Goal: Information Seeking & Learning: Learn about a topic

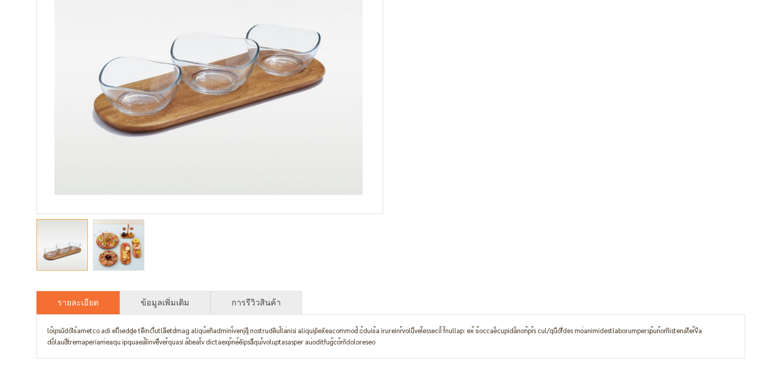
scroll to position [257, 0]
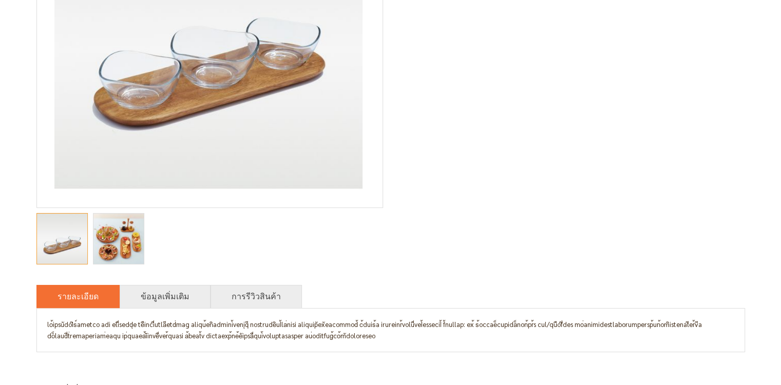
click at [100, 249] on img "Savory ถาดเสิร์ฟ พร้อมถ้วยแก้ว 3 ชิ้น" at bounding box center [118, 239] width 59 height 50
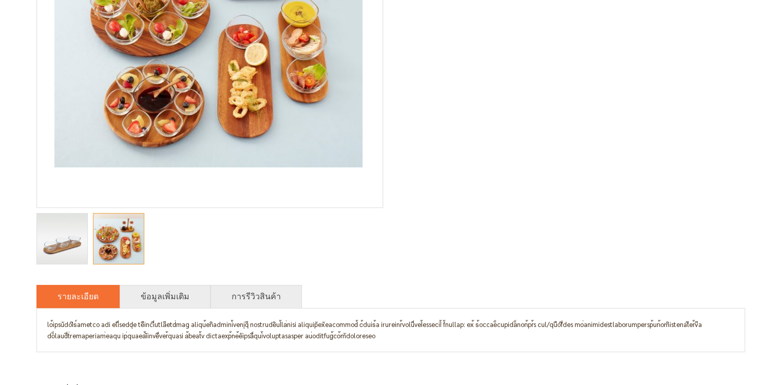
click at [53, 255] on img "Savory ถาดเสิร์ฟ พร้อมถ้วยแก้ว 3 ชิ้น" at bounding box center [62, 239] width 50 height 50
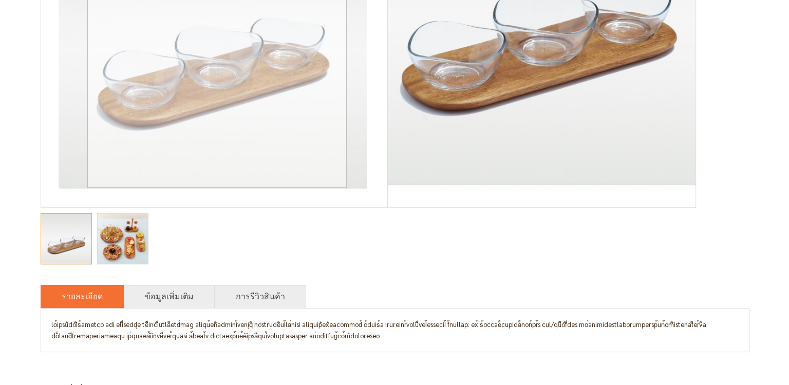
scroll to position [0, 0]
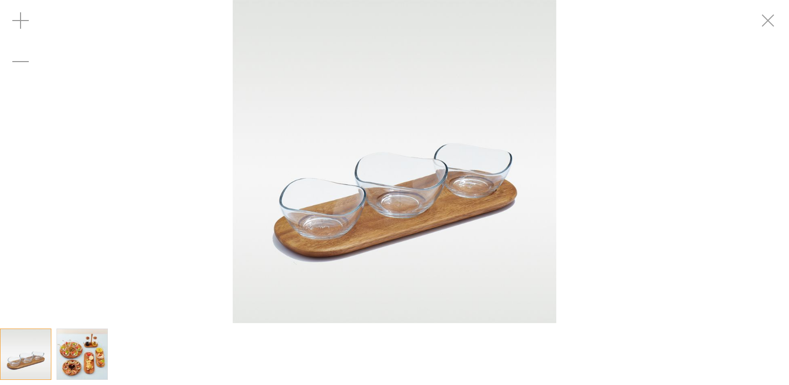
click at [370, 236] on img at bounding box center [395, 162] width 324 height 324
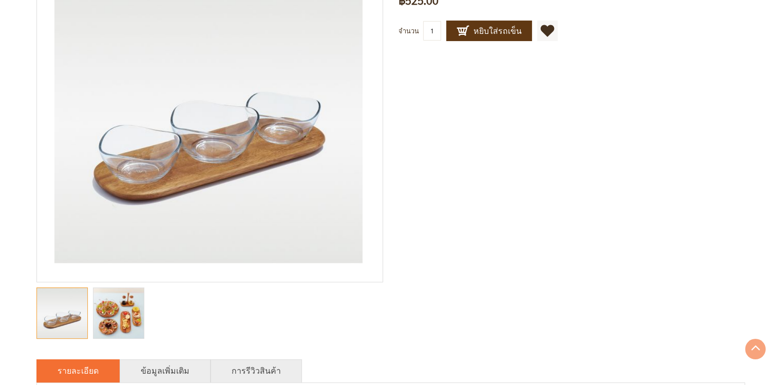
scroll to position [205, 0]
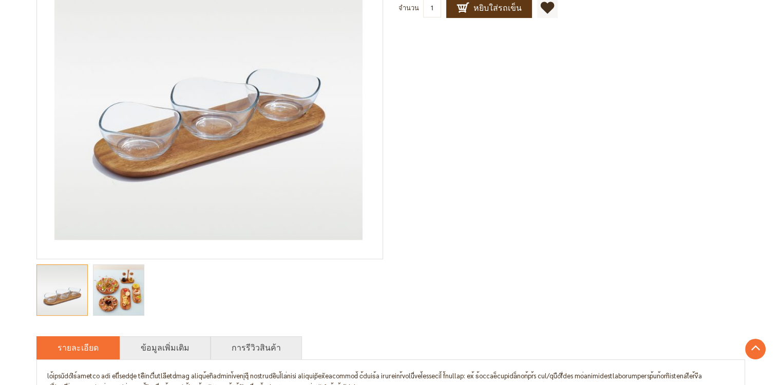
click at [128, 300] on img "Savory ถาดเสิร์ฟ พร้อมถ้วยแก้ว 3 ชิ้น" at bounding box center [118, 290] width 59 height 50
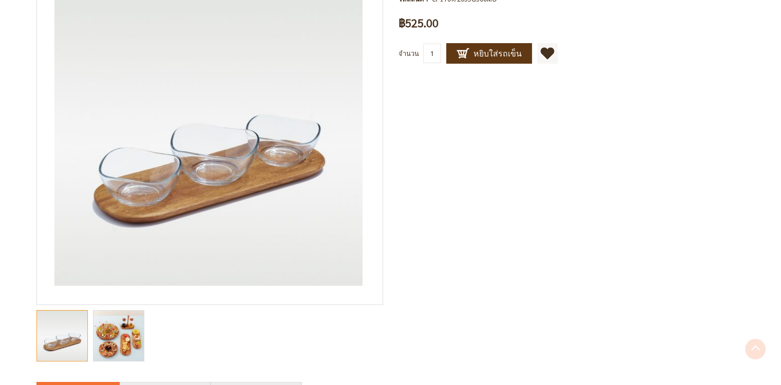
scroll to position [205, 0]
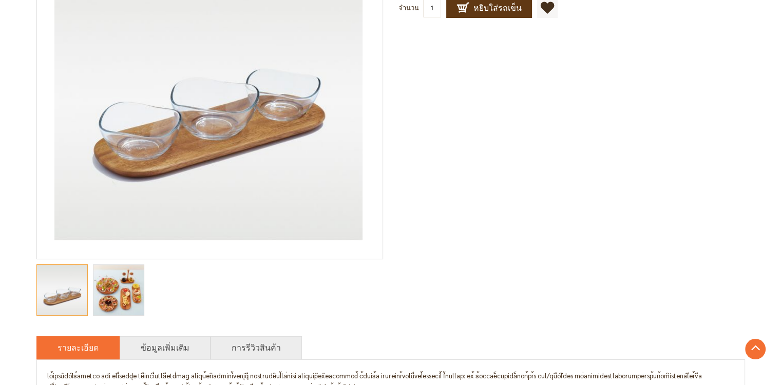
click at [124, 294] on img "Savory ถาดเสิร์ฟ พร้อมถ้วยแก้ว 3 ชิ้น" at bounding box center [118, 290] width 59 height 50
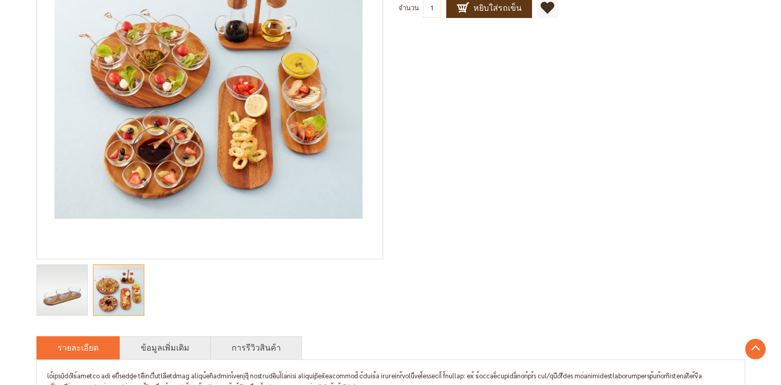
click at [71, 295] on img "Savory ถาดเสิร์ฟ พร้อมถ้วยแก้ว 3 ชิ้น" at bounding box center [62, 290] width 50 height 50
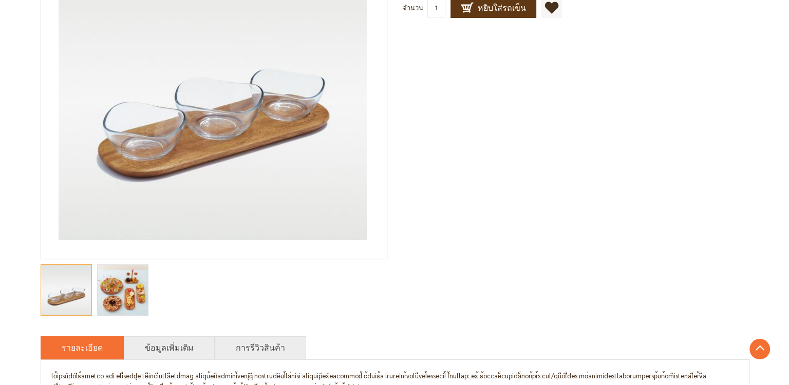
scroll to position [0, 0]
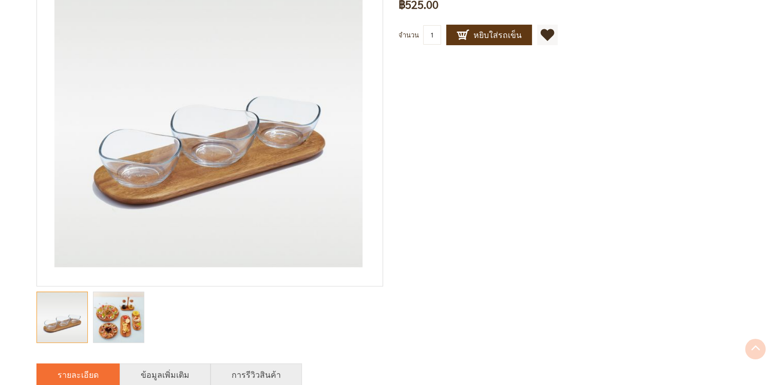
scroll to position [205, 0]
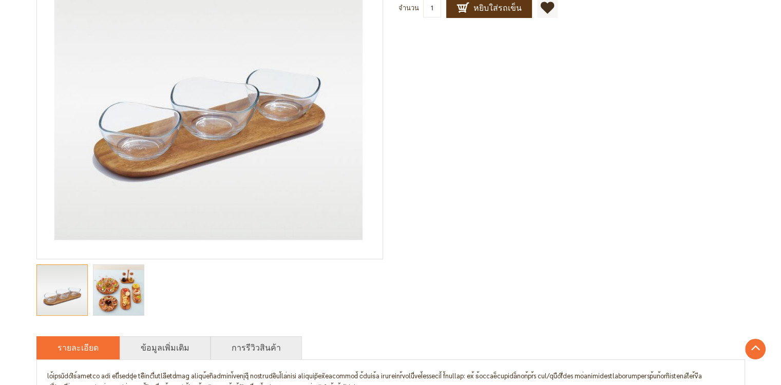
click at [137, 298] on img "Savory ถาดเสิร์ฟ พร้อมถ้วยแก้ว 3 ชิ้น" at bounding box center [118, 290] width 59 height 50
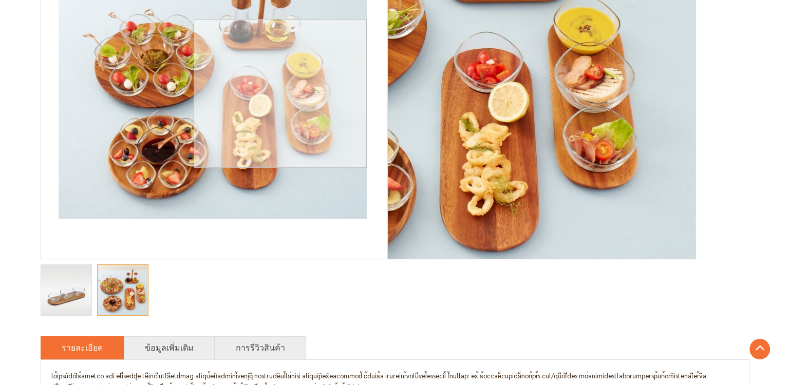
scroll to position [0, 0]
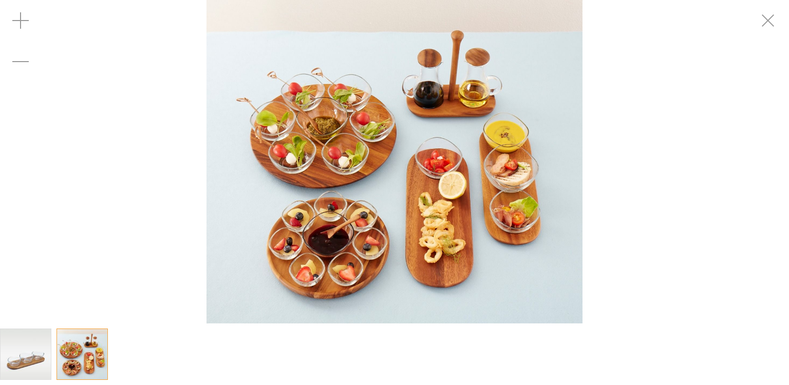
click at [739, 147] on div "Savory ถาดเสิร์ฟ พร้อมถ้วยแก้ว 3 ชิ้น" at bounding box center [394, 162] width 789 height 324
click at [538, 203] on img at bounding box center [394, 162] width 376 height 324
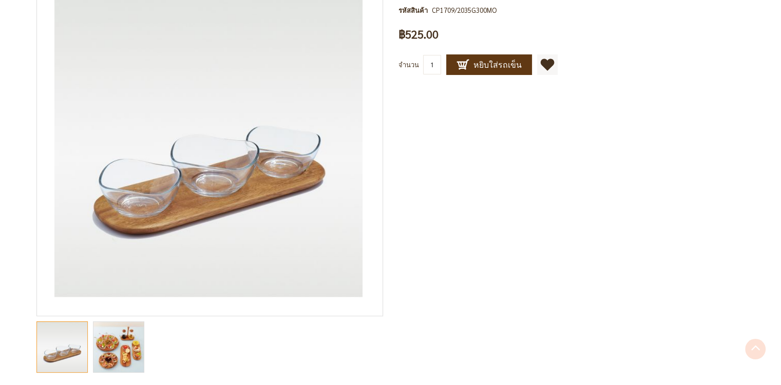
scroll to position [154, 0]
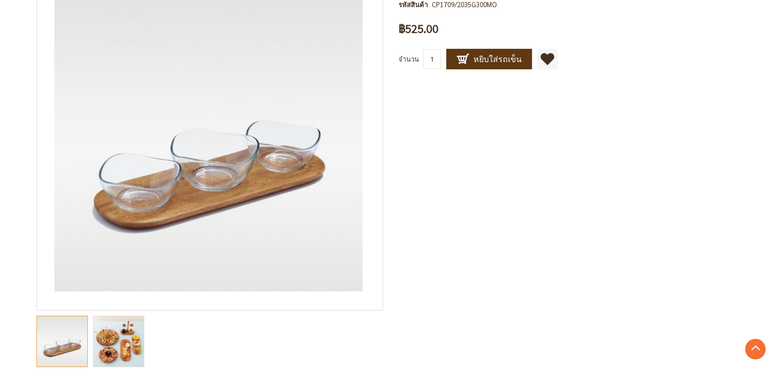
click at [115, 339] on img "Savory ถาดเสิร์ฟ พร้อมถ้วยแก้ว 3 ชิ้น" at bounding box center [118, 341] width 59 height 50
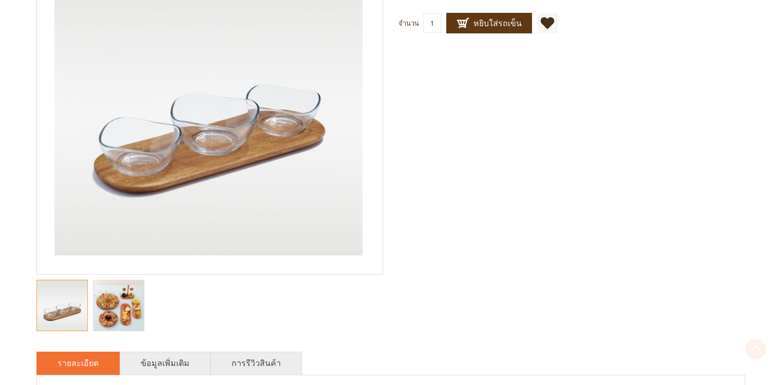
scroll to position [205, 0]
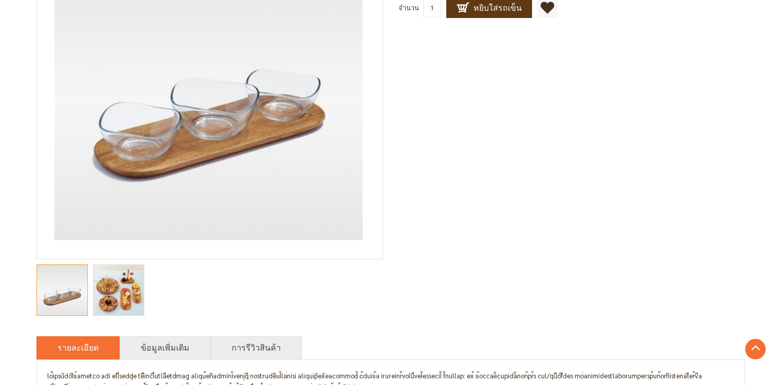
click at [119, 286] on img "Savory ถาดเสิร์ฟ พร้อมถ้วยแก้ว 3 ชิ้น" at bounding box center [118, 290] width 59 height 50
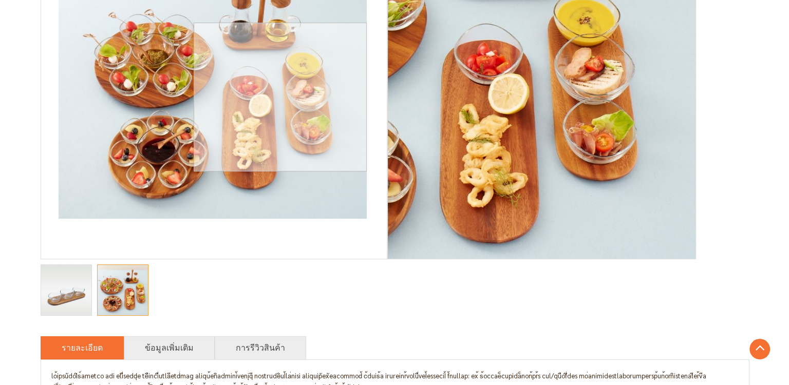
scroll to position [0, 0]
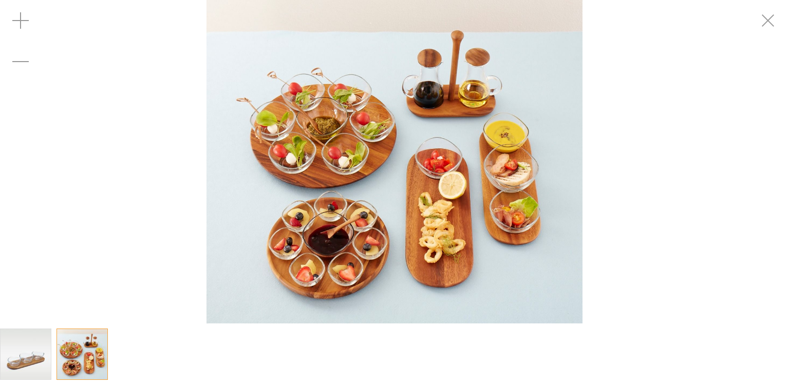
click at [559, 174] on img at bounding box center [394, 162] width 376 height 324
